Goal: Navigation & Orientation: Find specific page/section

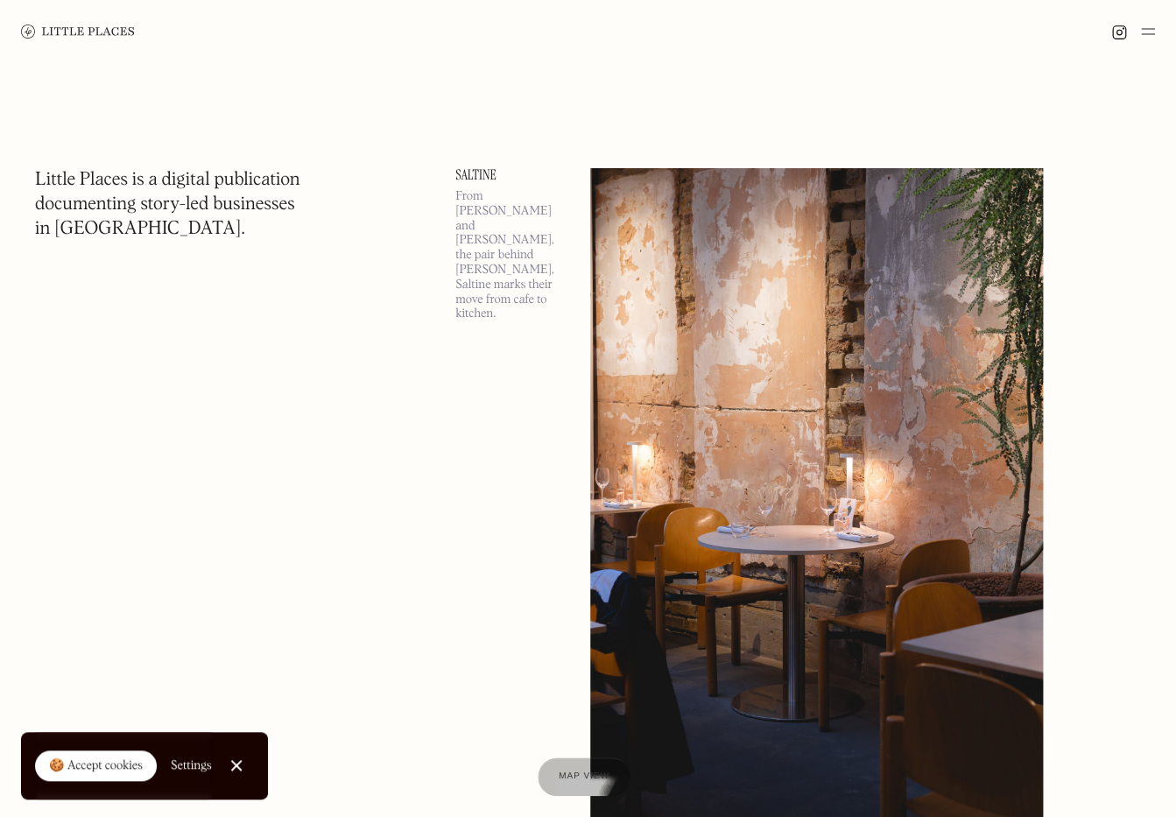
click at [231, 761] on link "Close Cookie Popup" at bounding box center [236, 765] width 35 height 35
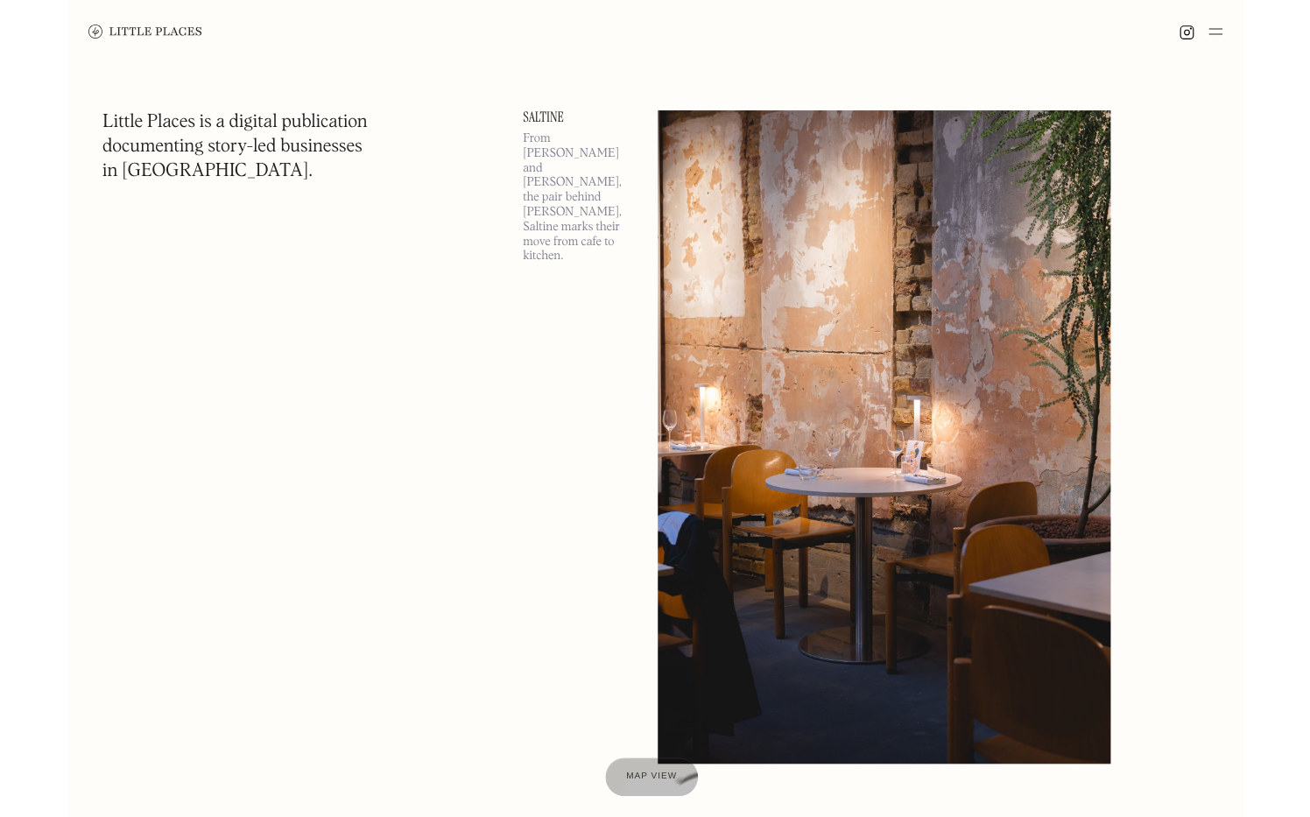
scroll to position [38, 0]
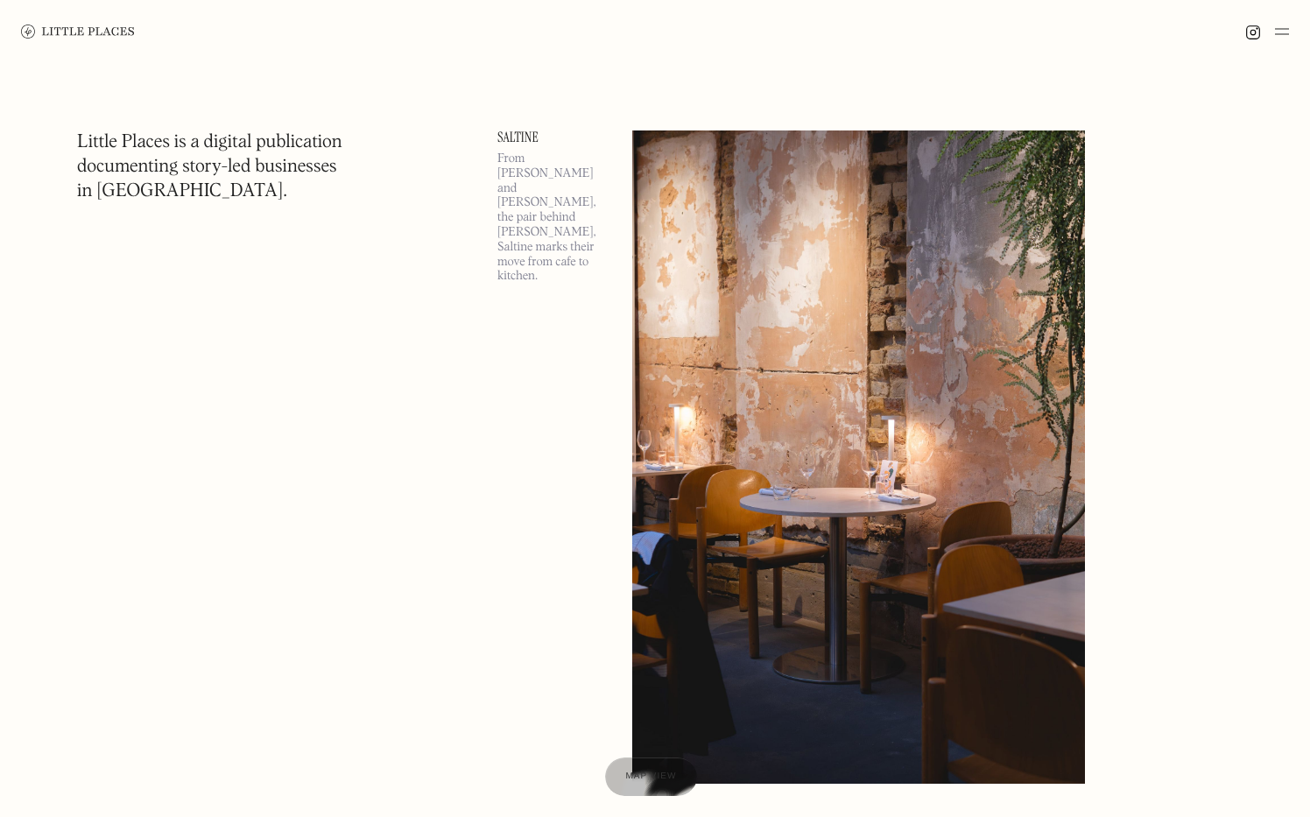
click at [1175, 27] on img at bounding box center [1282, 31] width 14 height 21
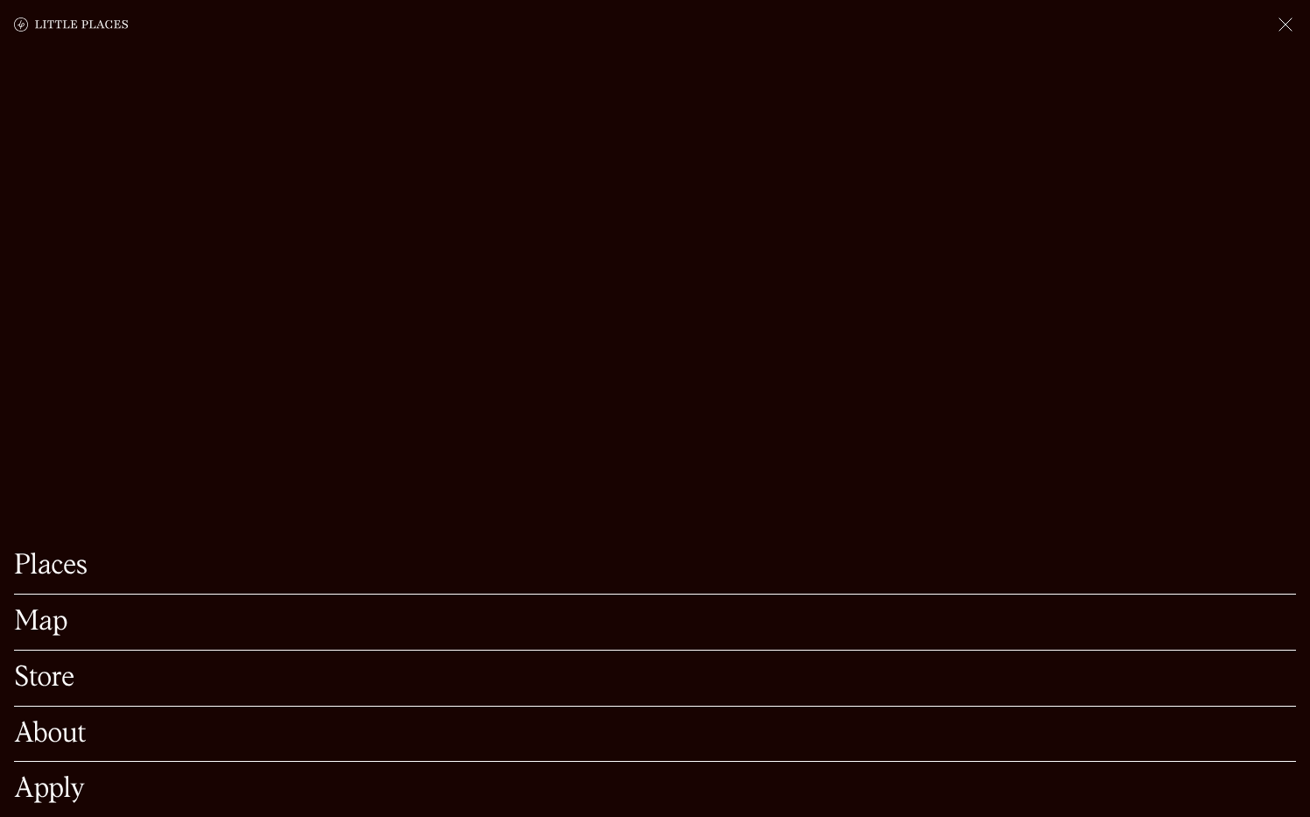
scroll to position [170, 0]
click at [1175, 27] on img at bounding box center [1285, 24] width 21 height 21
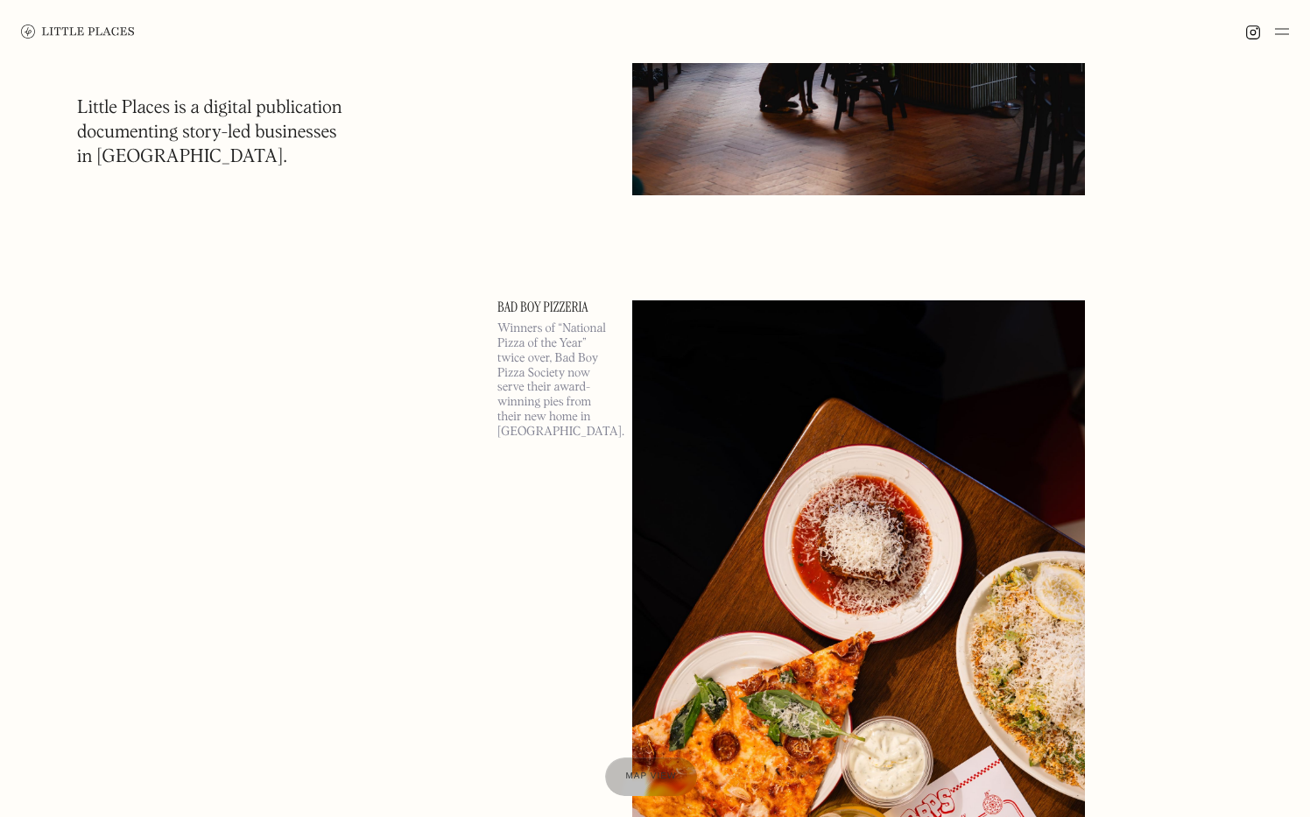
scroll to position [2364, 0]
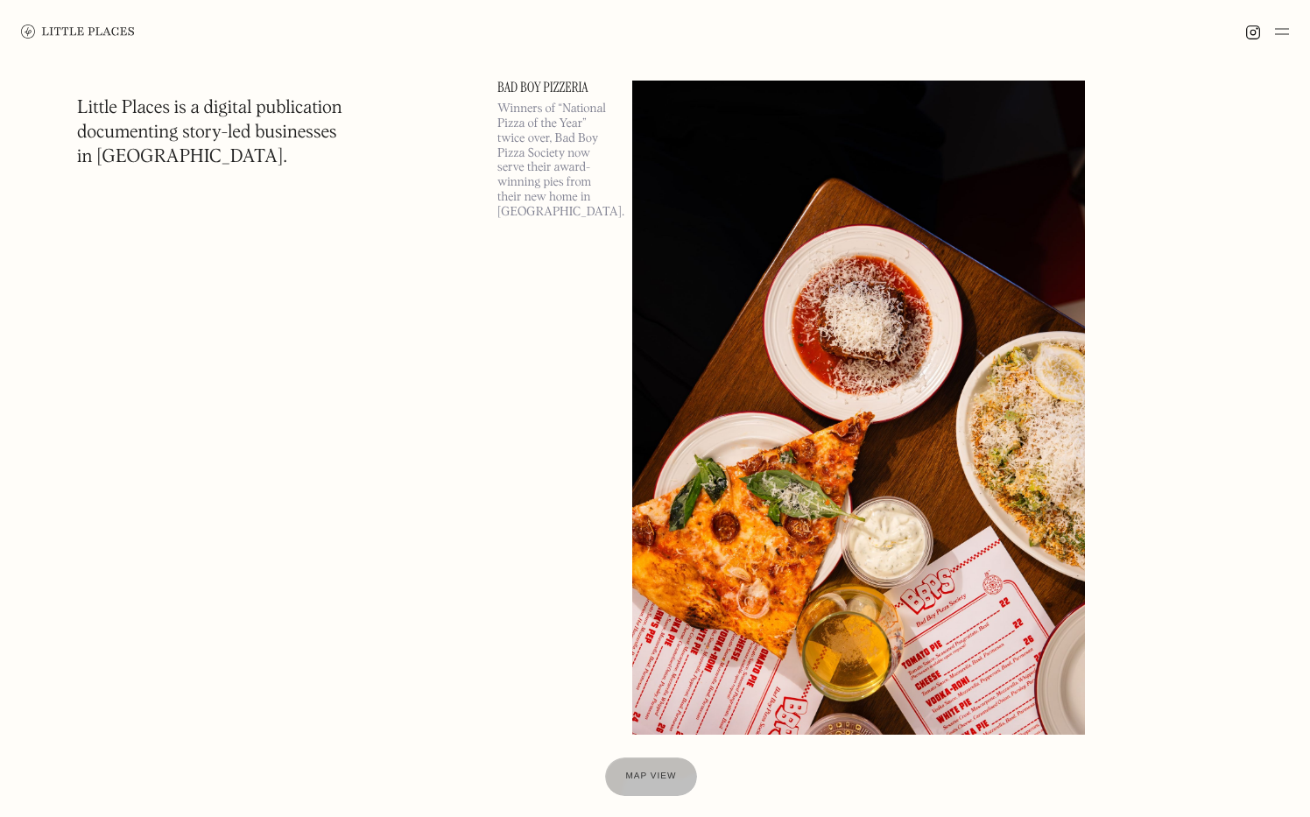
click at [843, 320] on img at bounding box center [858, 407] width 453 height 653
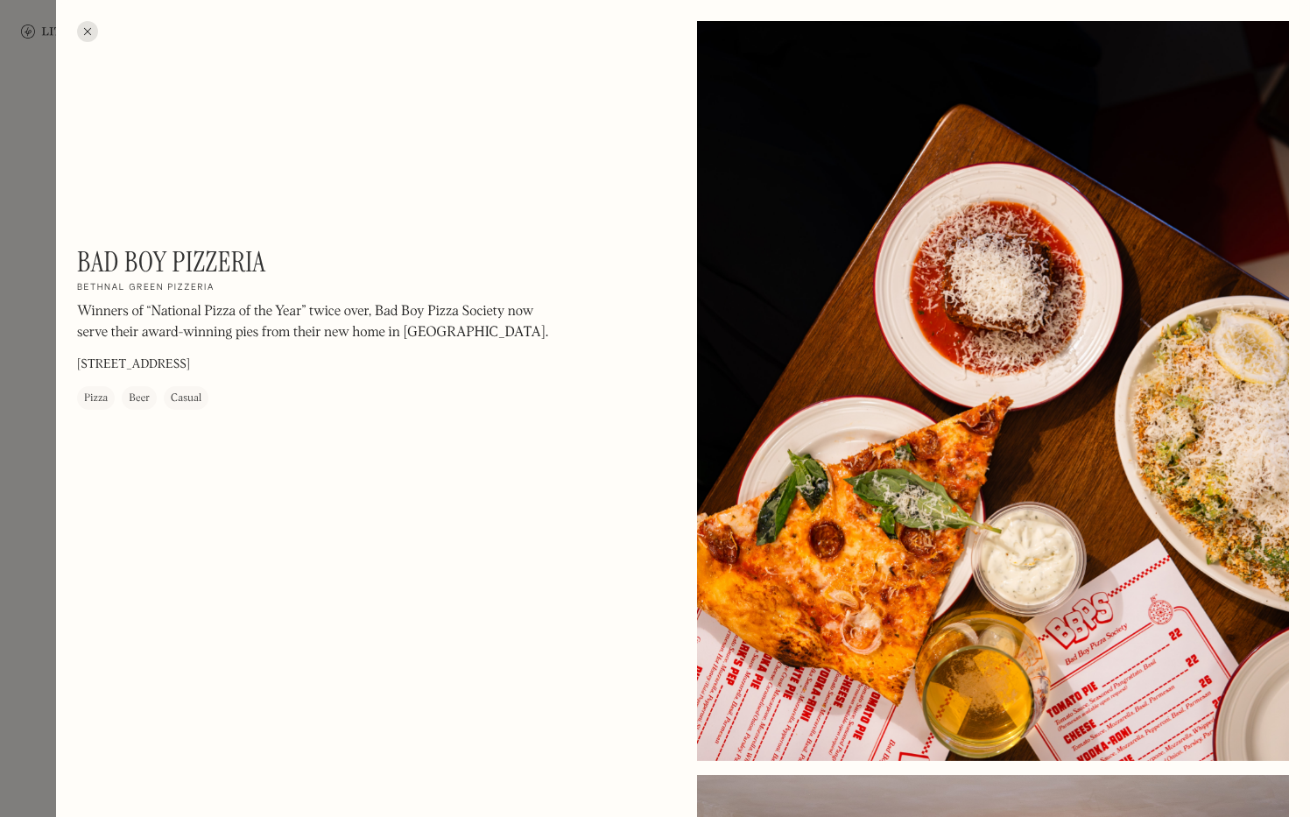
click at [86, 28] on div at bounding box center [87, 31] width 21 height 21
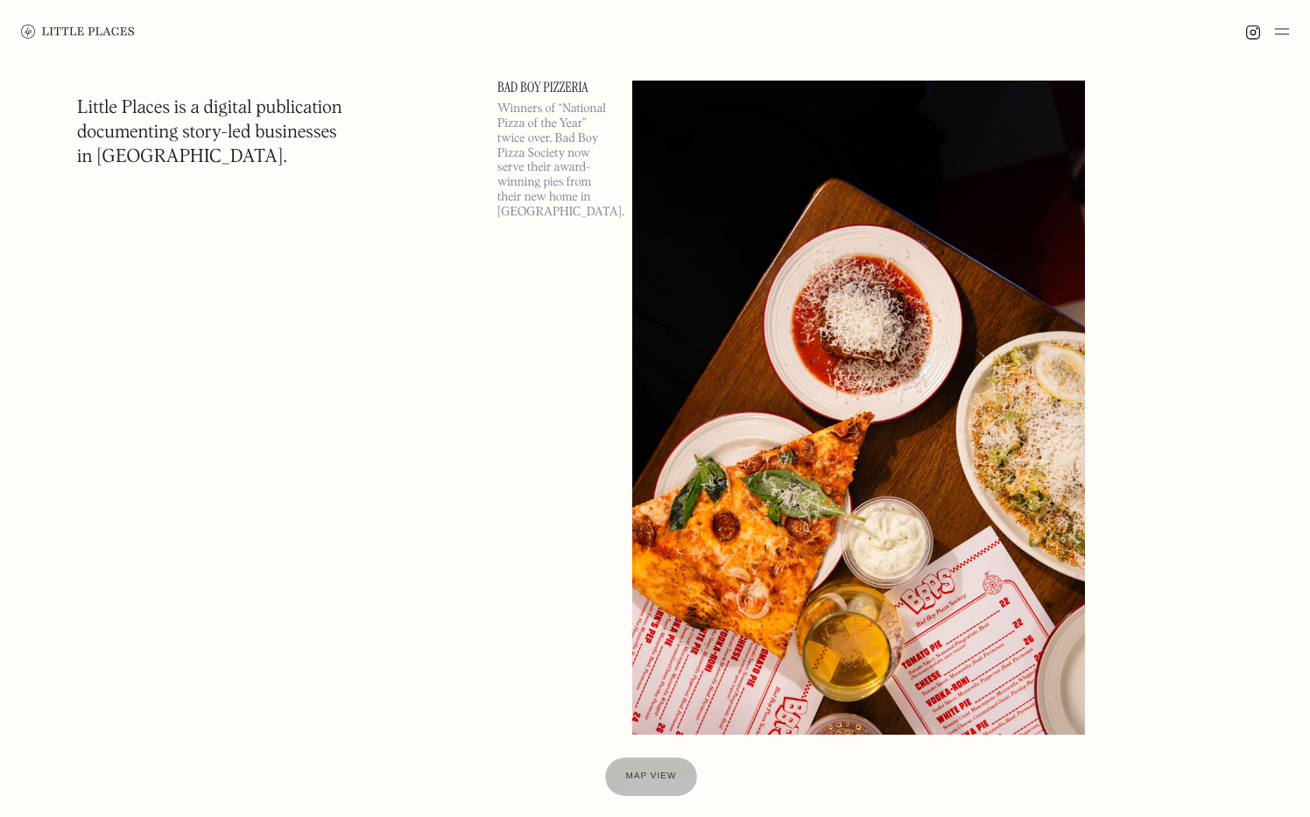
click at [879, 345] on img at bounding box center [858, 407] width 453 height 653
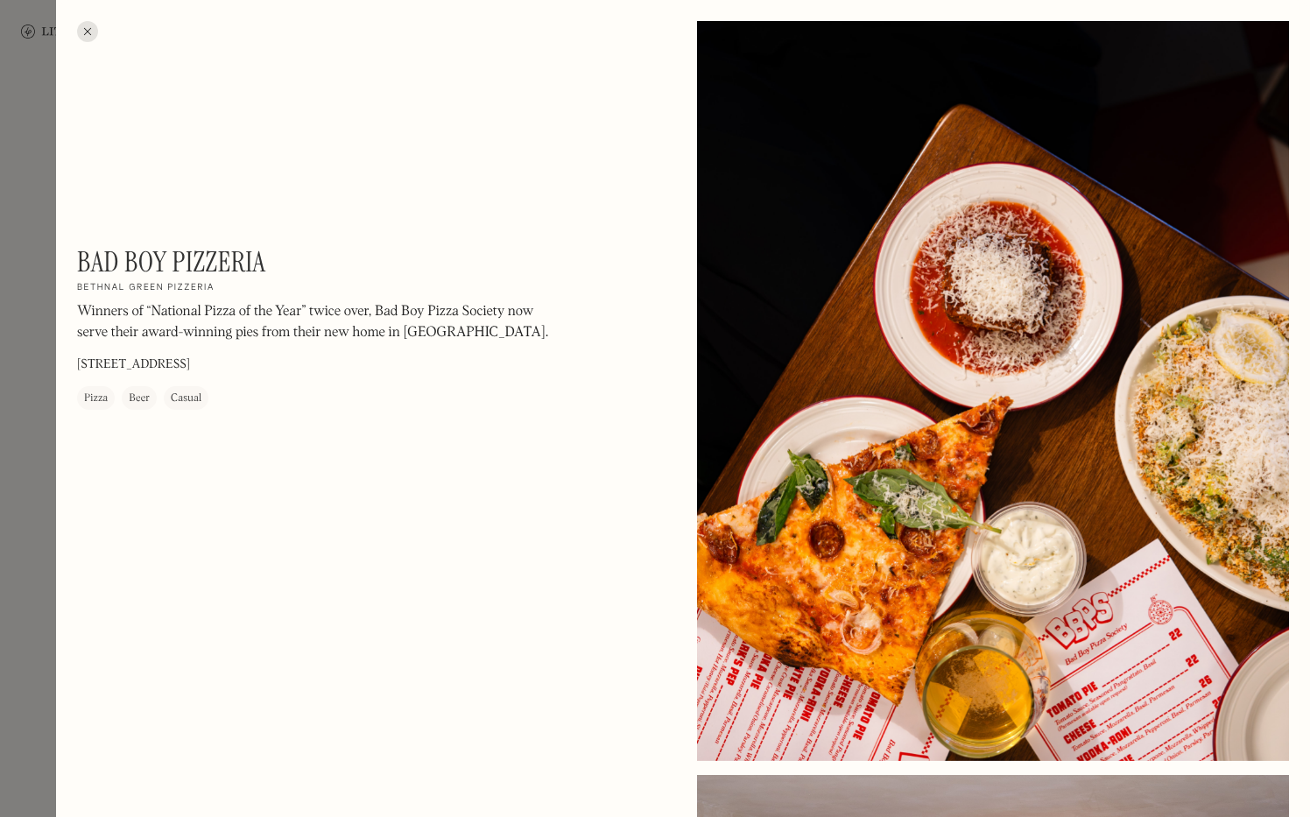
click at [91, 32] on div at bounding box center [87, 31] width 21 height 21
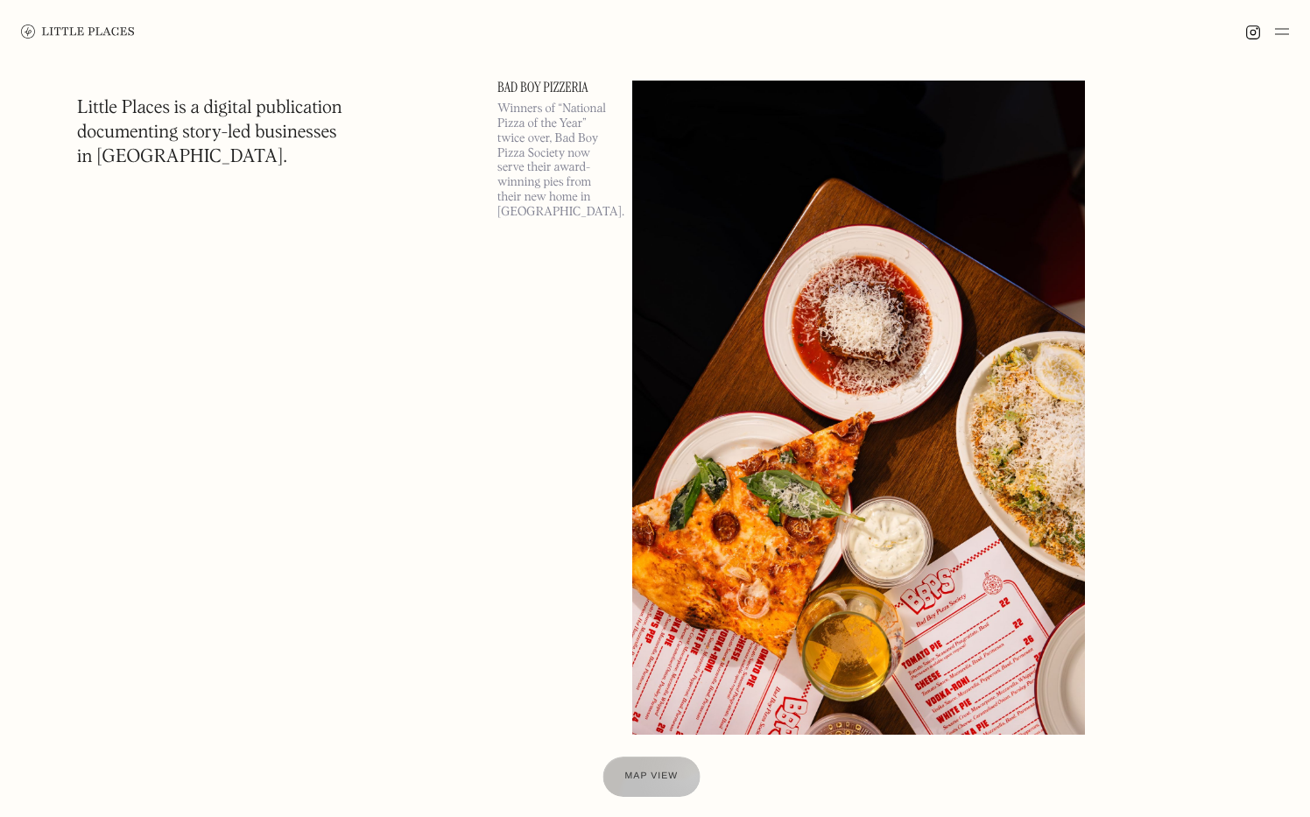
click at [681, 775] on div at bounding box center [651, 777] width 97 height 40
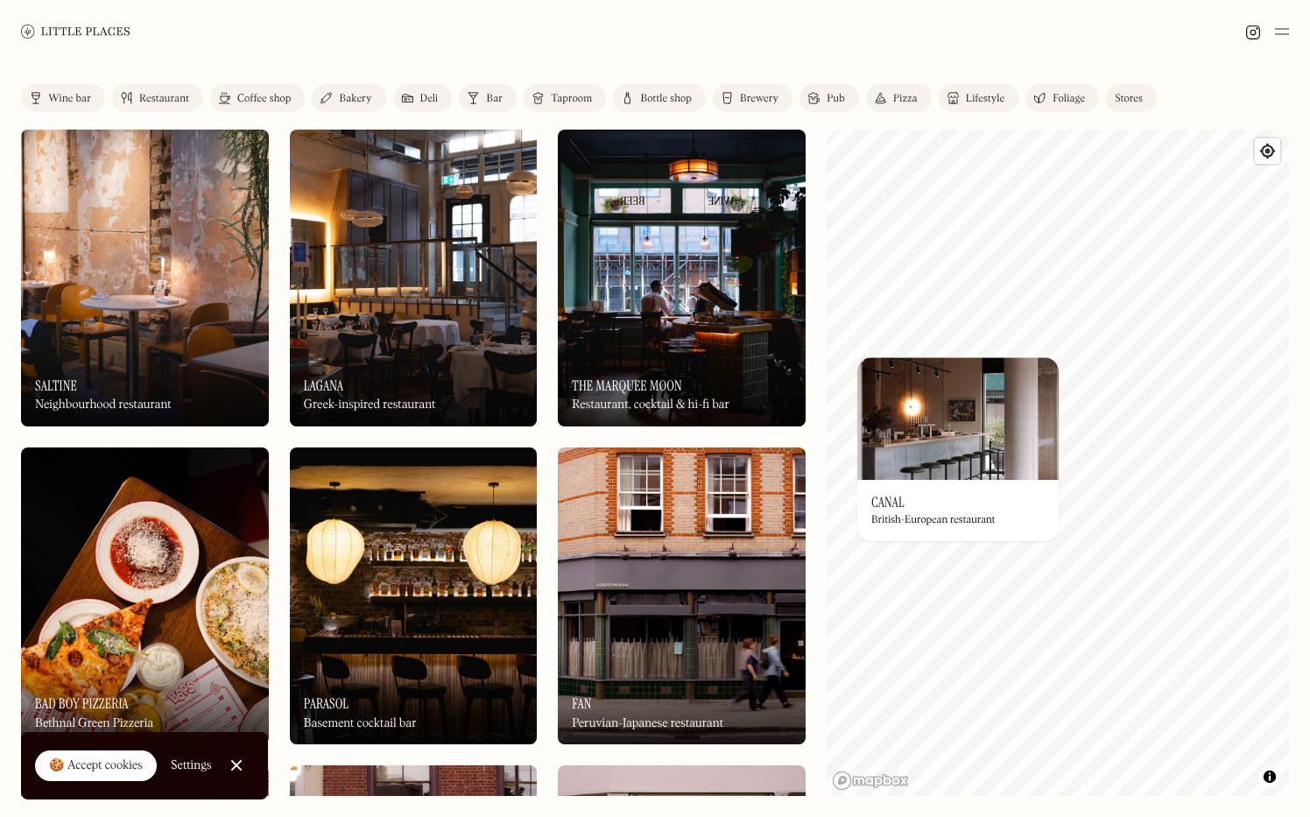
click at [232, 770] on link "Close Cookie Popup" at bounding box center [236, 765] width 35 height 35
